Goal: Transaction & Acquisition: Purchase product/service

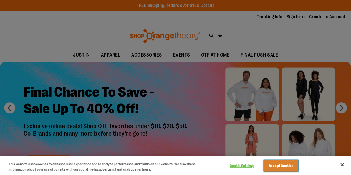
click at [289, 168] on button "Accept Cookies" at bounding box center [281, 166] width 35 height 12
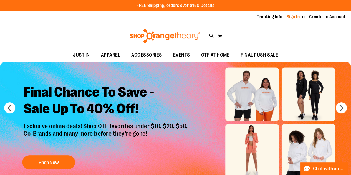
click at [295, 18] on link "Sign In" at bounding box center [293, 17] width 13 height 6
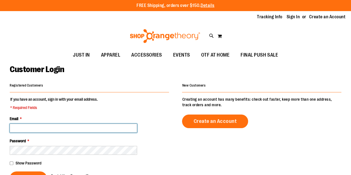
click at [44, 130] on input "Email *" at bounding box center [73, 128] width 127 height 9
click at [57, 128] on input "Email *" at bounding box center [73, 128] width 127 height 9
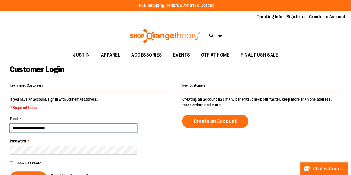
type input "**********"
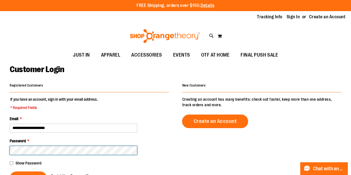
click at [10, 172] on button "Sign In" at bounding box center [28, 179] width 37 height 14
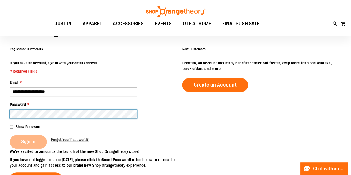
scroll to position [56, 0]
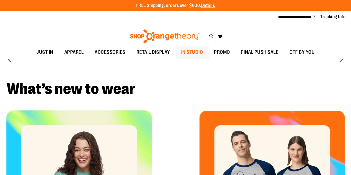
click at [193, 54] on span "IN STUDIO" at bounding box center [192, 52] width 22 height 12
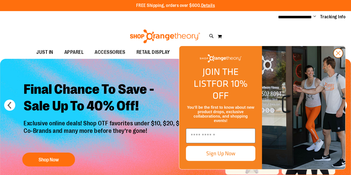
click at [338, 58] on circle "Close dialog" at bounding box center [338, 53] width 9 height 9
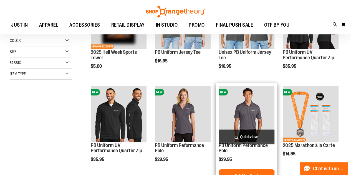
scroll to position [167, 0]
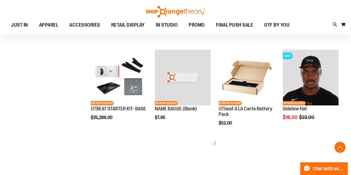
scroll to position [222, 0]
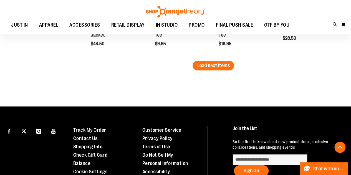
scroll to position [861, 0]
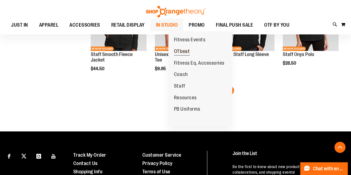
click at [184, 52] on span "OTbeat" at bounding box center [182, 52] width 16 height 7
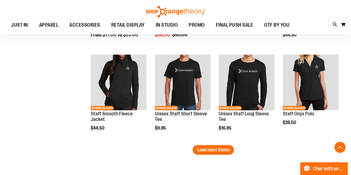
scroll to position [777, 0]
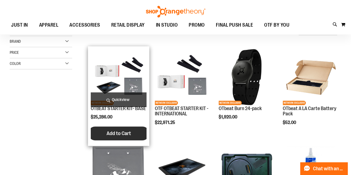
scroll to position [55, 0]
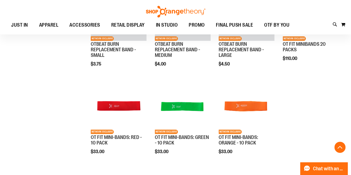
scroll to position [360, 0]
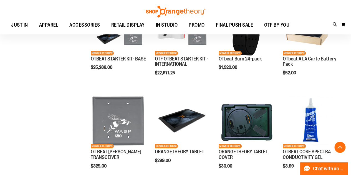
scroll to position [167, 0]
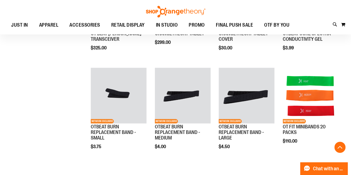
scroll to position [361, 0]
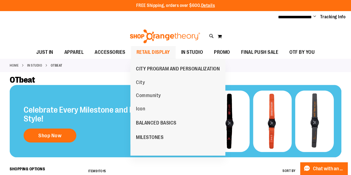
click at [150, 53] on span "RETAIL DISPLAY" at bounding box center [154, 52] width 34 height 12
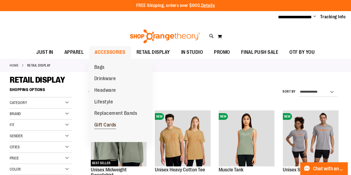
click at [110, 126] on span "Gift Cards" at bounding box center [105, 125] width 22 height 7
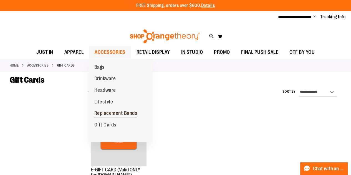
click at [108, 114] on span "Replacement Bands" at bounding box center [115, 113] width 43 height 7
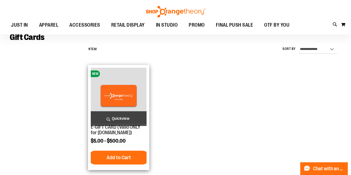
scroll to position [83, 0]
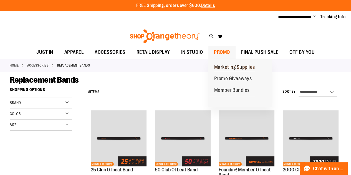
click at [221, 66] on span "Marketing Supplies" at bounding box center [234, 67] width 41 height 7
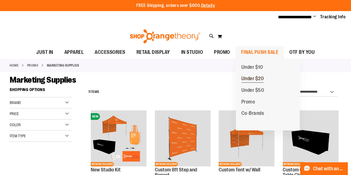
click at [252, 77] on span "Under $20" at bounding box center [253, 79] width 22 height 7
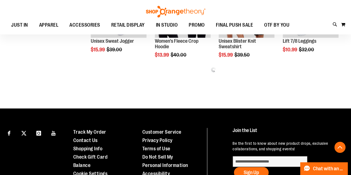
scroll to position [363, 0]
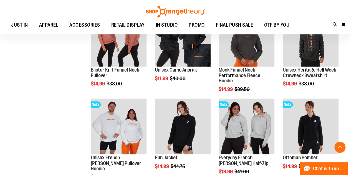
click at [53, 127] on div "**********" at bounding box center [176, 13] width 332 height 582
